Goal: Information Seeking & Learning: Check status

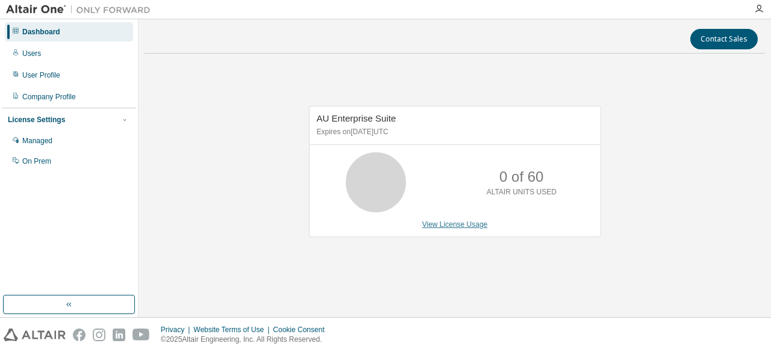
click at [451, 227] on link "View License Usage" at bounding box center [455, 225] width 66 height 8
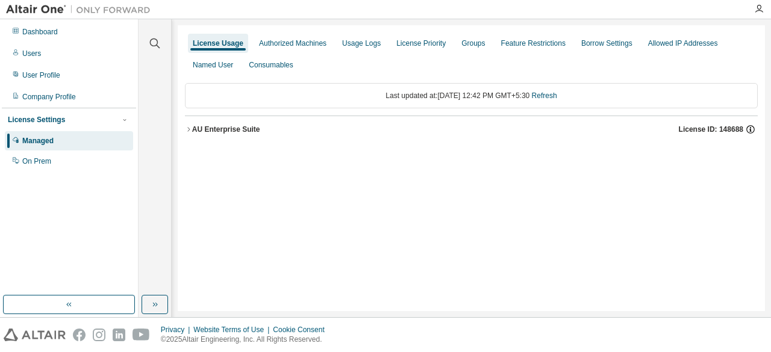
click at [749, 128] on icon "button" at bounding box center [750, 129] width 11 height 11
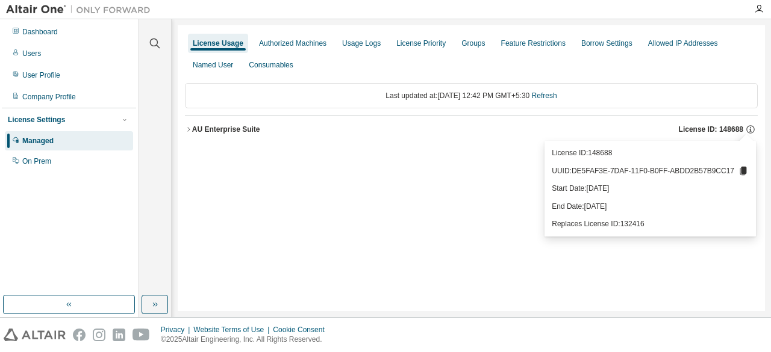
click at [736, 28] on div "License Usage Authorized Machines Usage Logs License Priority Groups Feature Re…" at bounding box center [471, 168] width 587 height 286
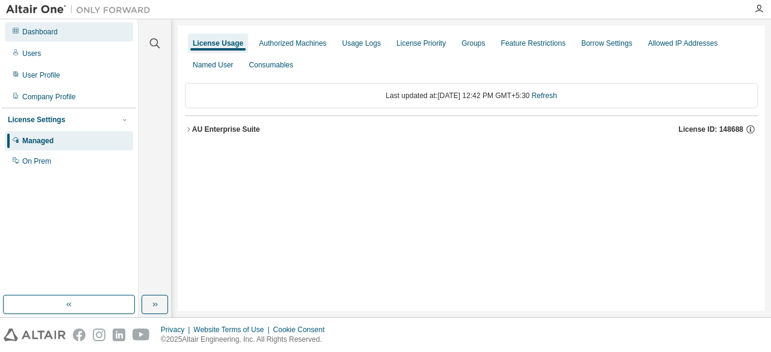
click at [33, 25] on div "Dashboard" at bounding box center [69, 31] width 128 height 19
